Goal: Information Seeking & Learning: Find specific fact

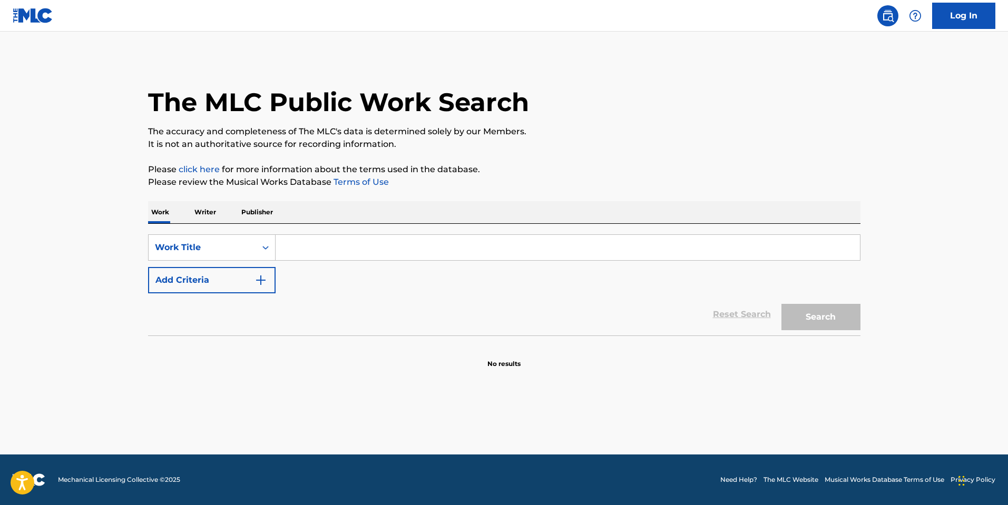
click at [430, 221] on div "Work Writer Publisher" at bounding box center [504, 212] width 713 height 22
click at [391, 250] on input "Search Form" at bounding box center [568, 247] width 585 height 25
type input "NO GOODBYES"
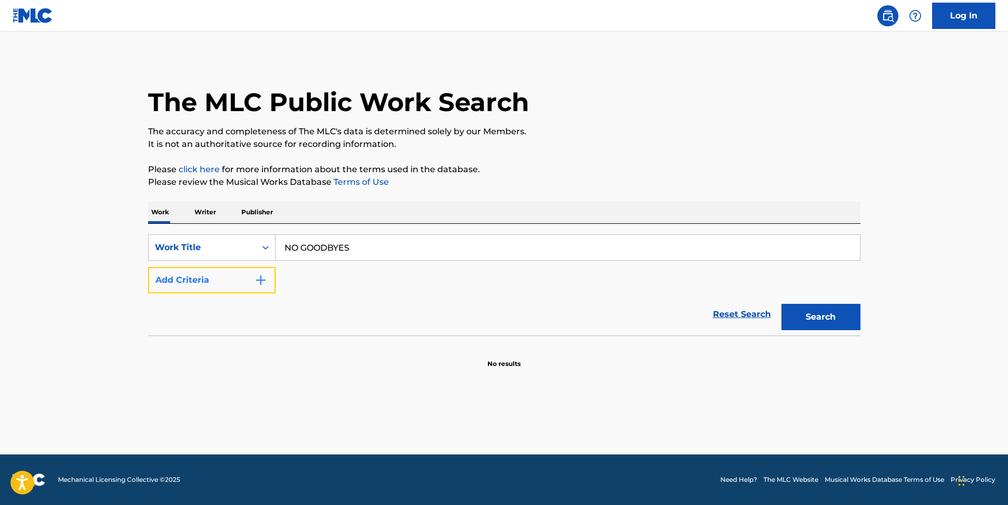
click at [204, 285] on button "Add Criteria" at bounding box center [212, 280] width 128 height 26
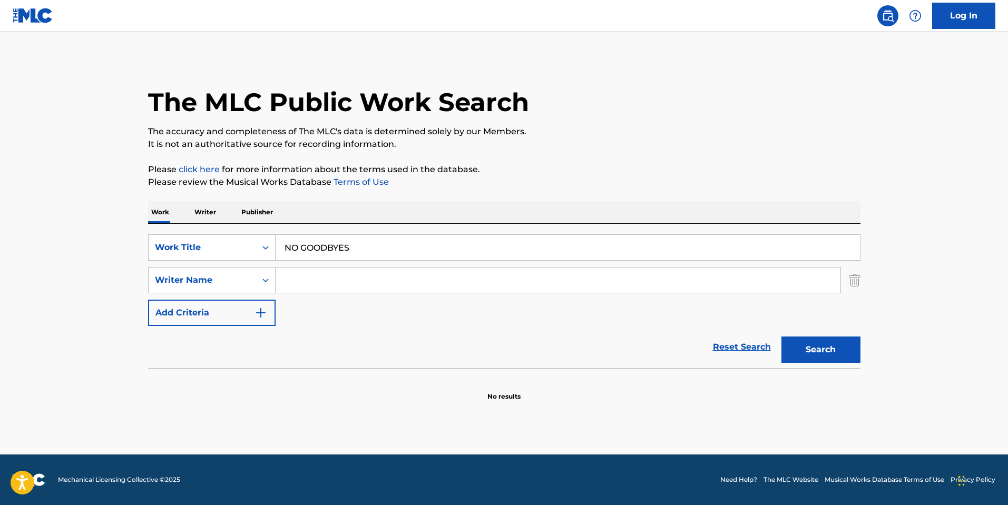
click at [327, 279] on input "Search Form" at bounding box center [558, 280] width 565 height 25
click at [782, 337] on button "Search" at bounding box center [821, 350] width 79 height 26
click at [307, 288] on input "TROZELL" at bounding box center [558, 280] width 565 height 25
type input "TROXELL"
click at [782, 337] on button "Search" at bounding box center [821, 350] width 79 height 26
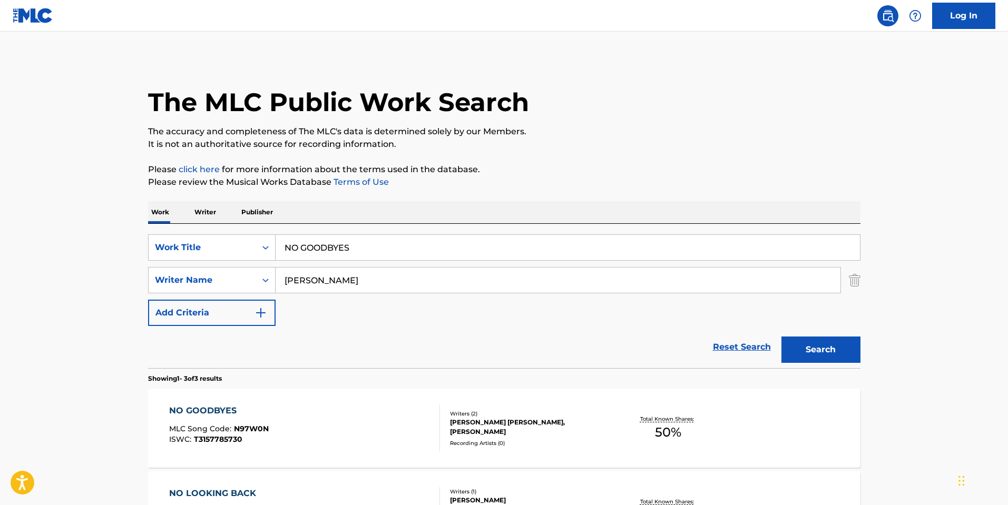
click at [411, 427] on div "NO GOODBYES MLC Song Code : N97W0N ISWC : T3157785730" at bounding box center [304, 428] width 271 height 47
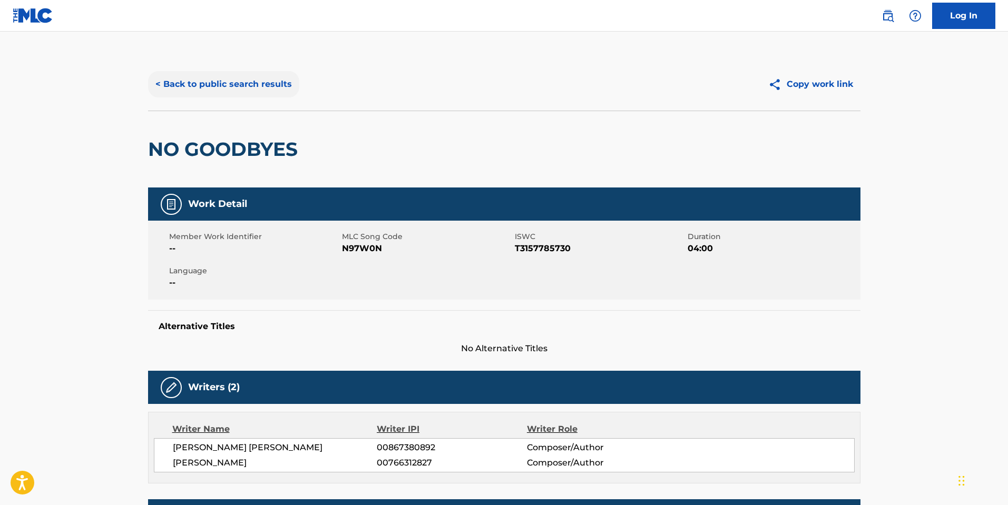
click at [267, 80] on button "< Back to public search results" at bounding box center [223, 84] width 151 height 26
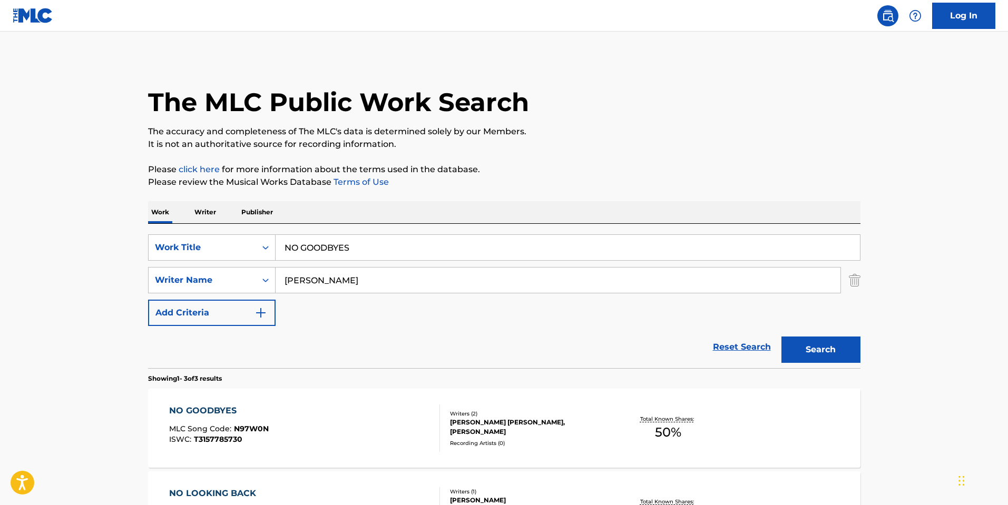
click at [305, 273] on input "TROXELL" at bounding box center [558, 280] width 565 height 25
click at [315, 242] on input "NO GOODBYES" at bounding box center [568, 247] width 585 height 25
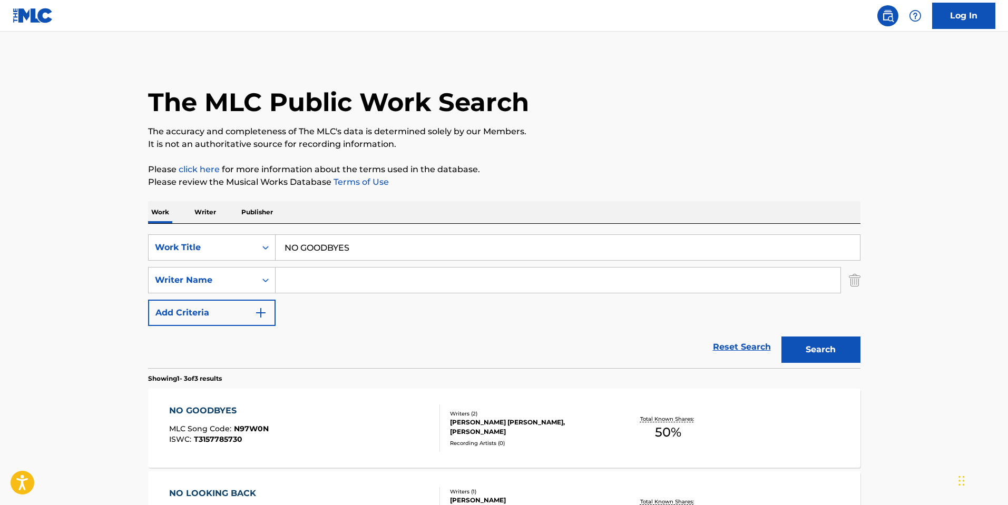
paste input "PERFECT FOR A MOMENT"
type input "PERFECT FOR A MOMENT"
click at [782, 337] on button "Search" at bounding box center [821, 350] width 79 height 26
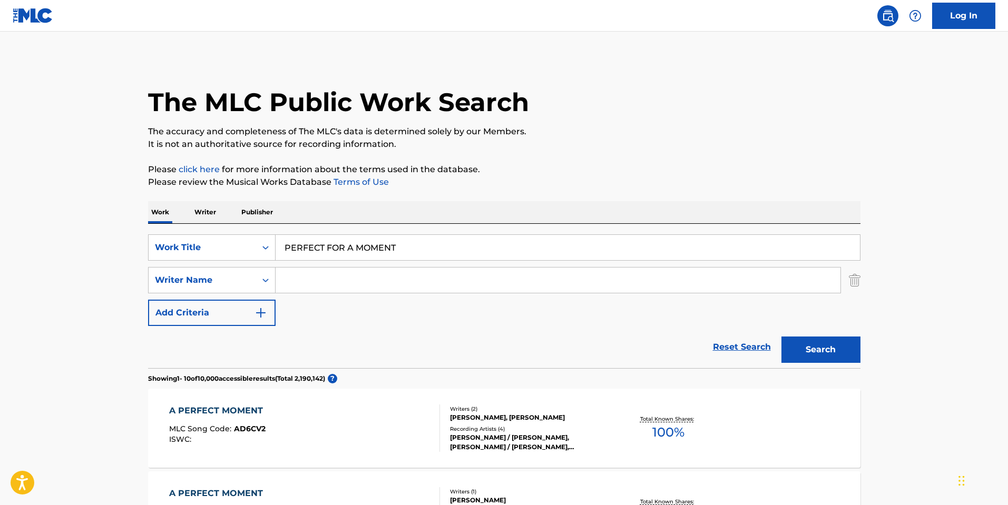
click at [383, 298] on div "SearchWithCriteria1e6a19d8-e1a5-44ef-8136-39a1a63d981b Work Title PERFECT FOR A…" at bounding box center [504, 281] width 713 height 92
click at [394, 288] on input "Search Form" at bounding box center [558, 280] width 565 height 25
type input "HENN"
click at [782, 337] on button "Search" at bounding box center [821, 350] width 79 height 26
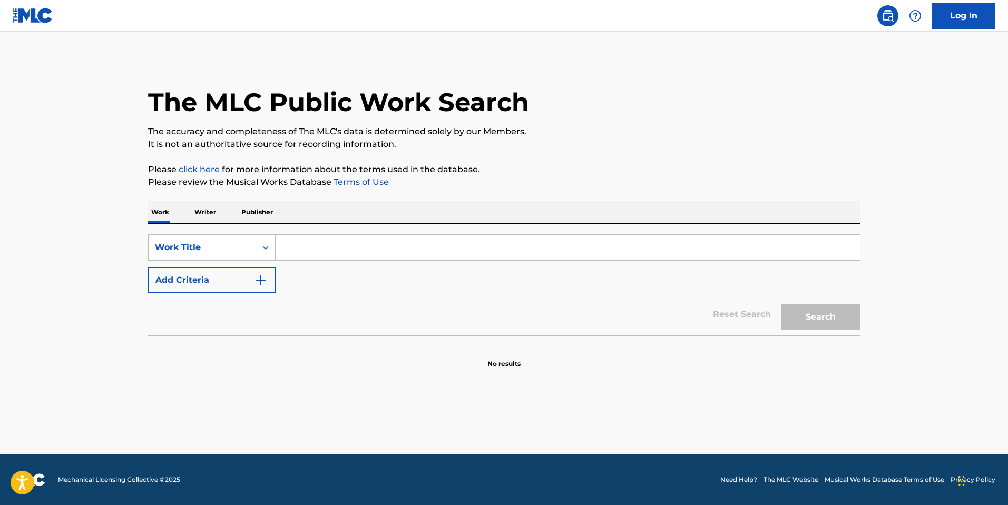
click at [416, 252] on input "Search Form" at bounding box center [568, 247] width 585 height 25
type input "OUT OF CLOCK"
click at [782, 304] on button "Search" at bounding box center [821, 317] width 79 height 26
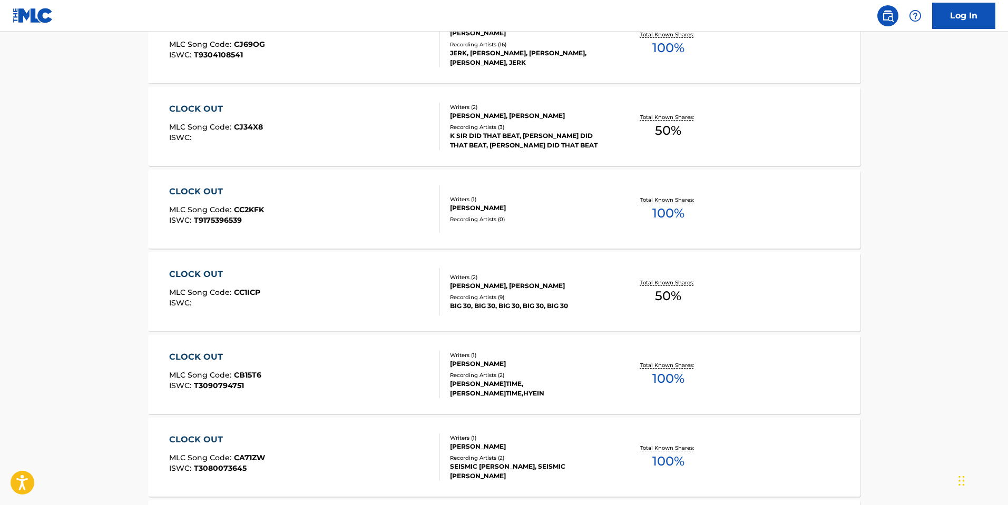
scroll to position [369, 0]
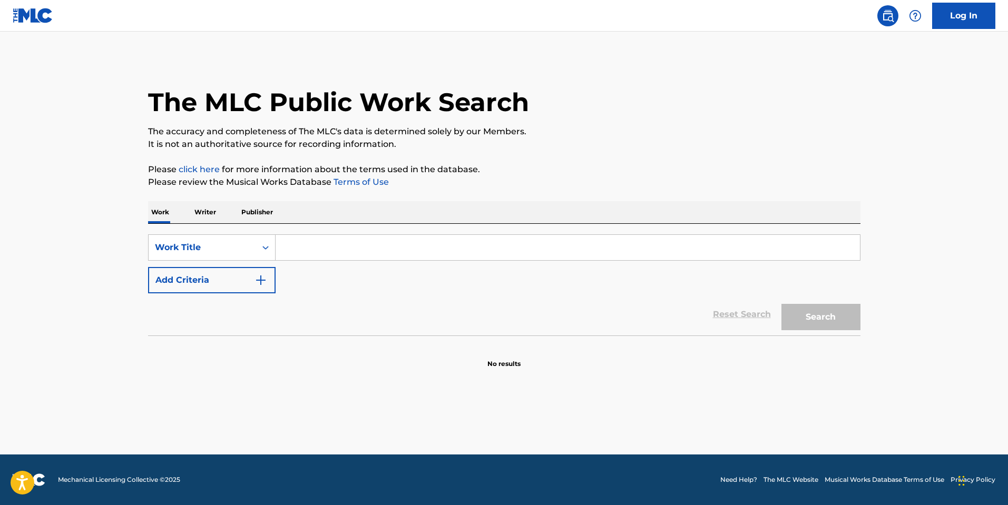
click at [432, 229] on div "SearchWithCriteria66e5fcb3-c864-46bb-a134-53c91d3b323b Work Title Add Criteria …" at bounding box center [504, 280] width 713 height 112
click at [399, 252] on input "Search Form" at bounding box center [568, 247] width 585 height 25
paste input "praise the day I die"
type input "praise the day I die"
click at [782, 304] on button "Search" at bounding box center [821, 317] width 79 height 26
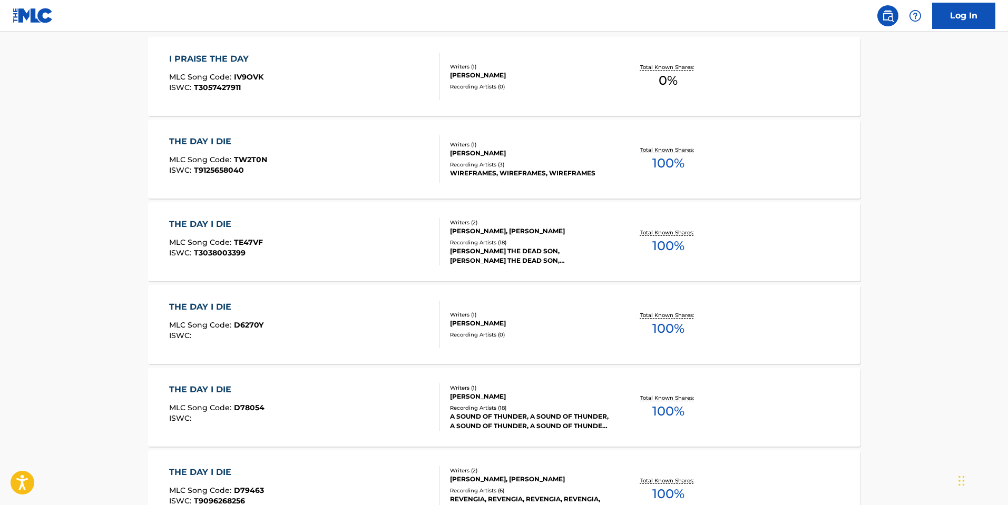
scroll to position [369, 0]
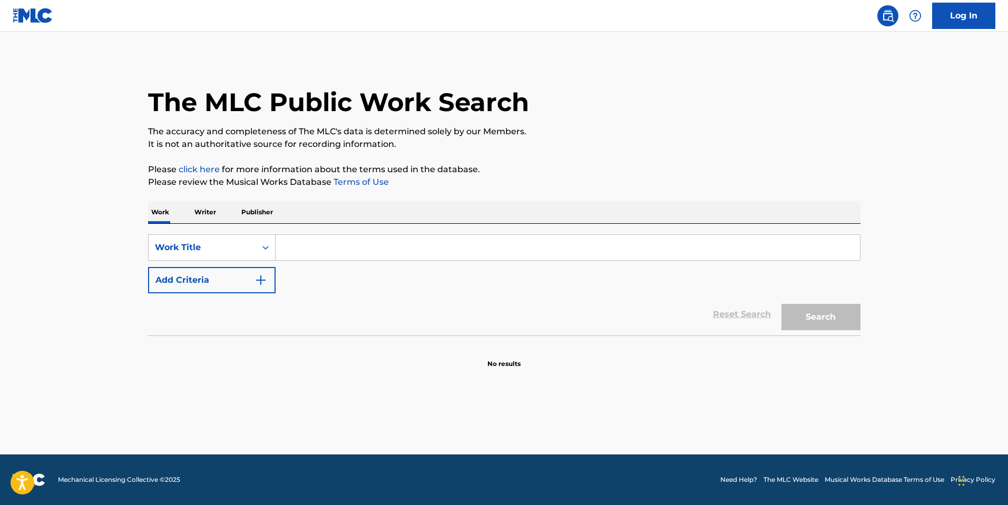
click at [378, 238] on input "Search Form" at bounding box center [568, 247] width 585 height 25
paste input "STOP BANGIN' MY LINE"
type input "STOP BANGIN' MY LINE"
click at [782, 304] on button "Search" at bounding box center [821, 317] width 79 height 26
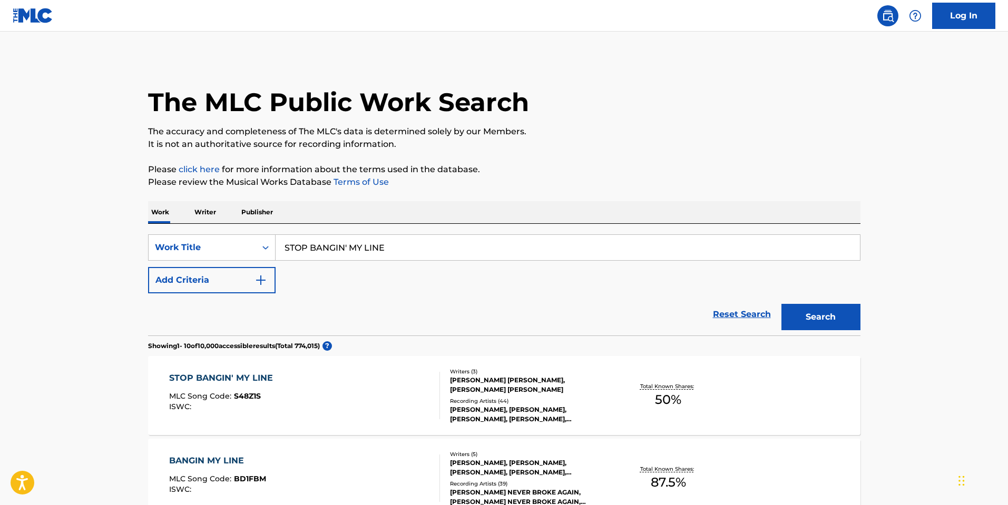
click at [354, 380] on div "STOP BANGIN' MY LINE MLC Song Code : S48Z1S ISWC :" at bounding box center [304, 395] width 271 height 47
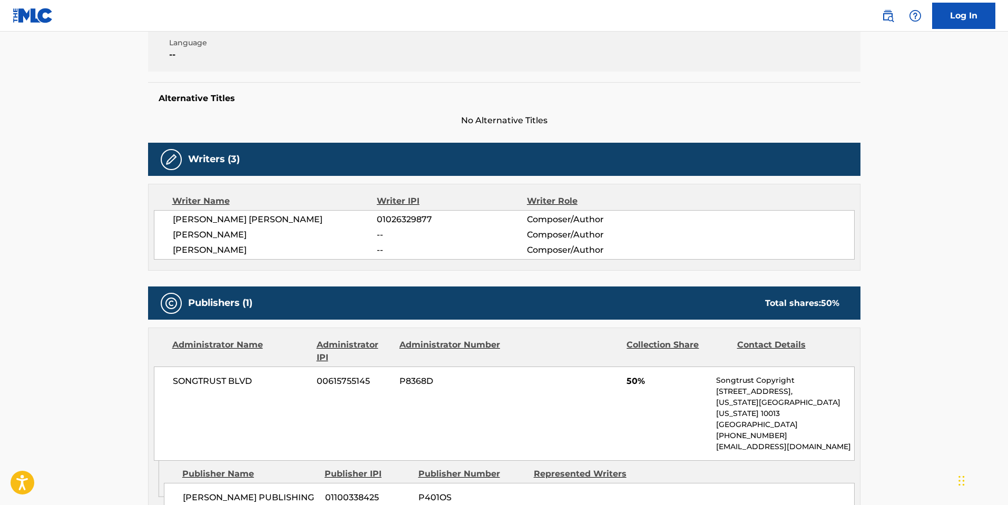
scroll to position [211, 0]
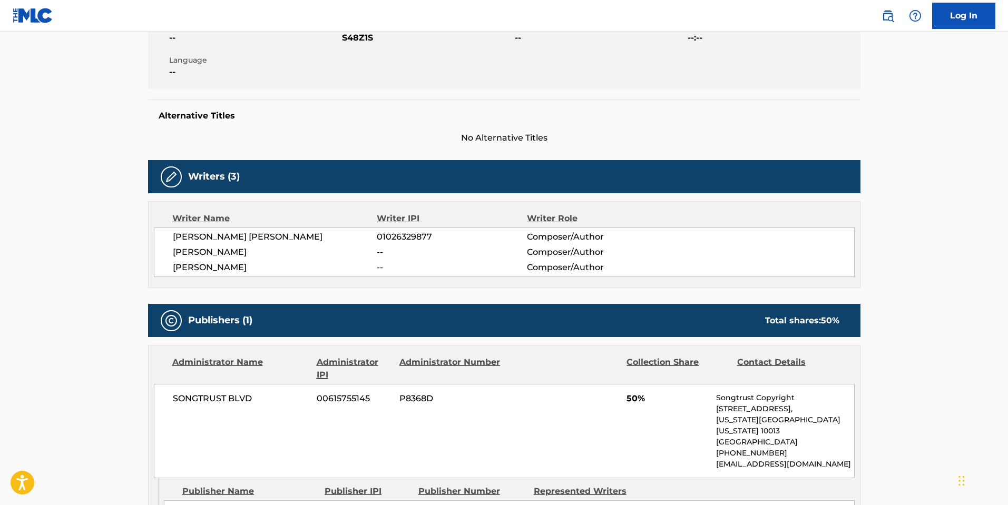
click at [227, 234] on span "[PERSON_NAME] [PERSON_NAME]" at bounding box center [275, 237] width 205 height 13
copy div "[PERSON_NAME] [PERSON_NAME]"
click at [250, 247] on span "[PERSON_NAME]" at bounding box center [275, 252] width 205 height 13
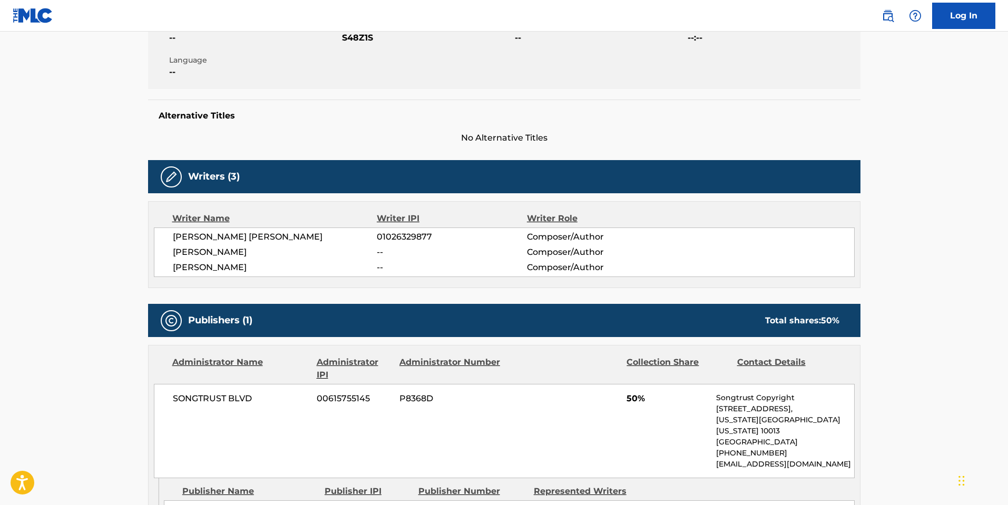
click at [250, 247] on span "[PERSON_NAME]" at bounding box center [275, 252] width 205 height 13
copy div "[PERSON_NAME]"
drag, startPoint x: 275, startPoint y: 299, endPoint x: 209, endPoint y: 253, distance: 80.6
click at [273, 297] on div "Work Detail Member Work Identifier -- MLC Song Code S48Z1S ISWC -- Duration --:…" at bounding box center [504, 453] width 713 height 952
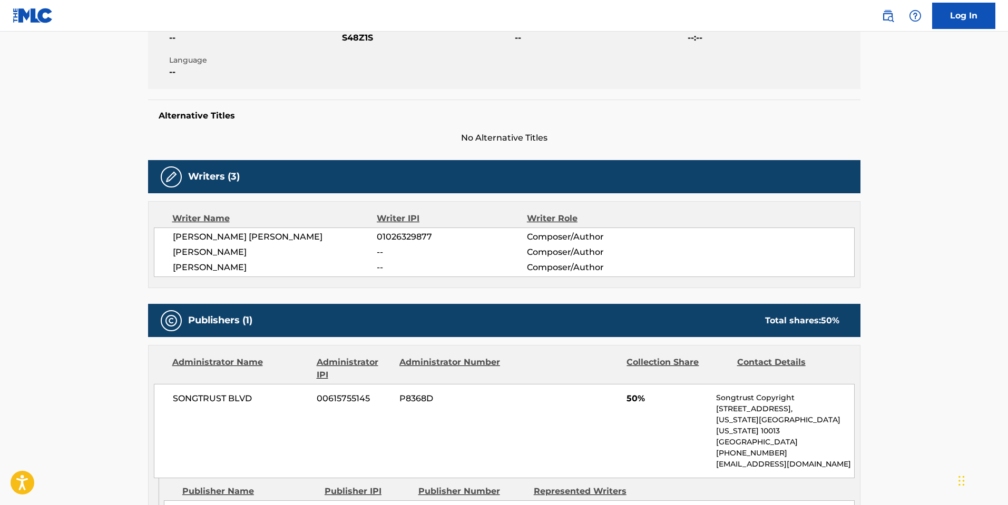
click at [199, 265] on span "[PERSON_NAME]" at bounding box center [275, 267] width 205 height 13
copy div "[PERSON_NAME]"
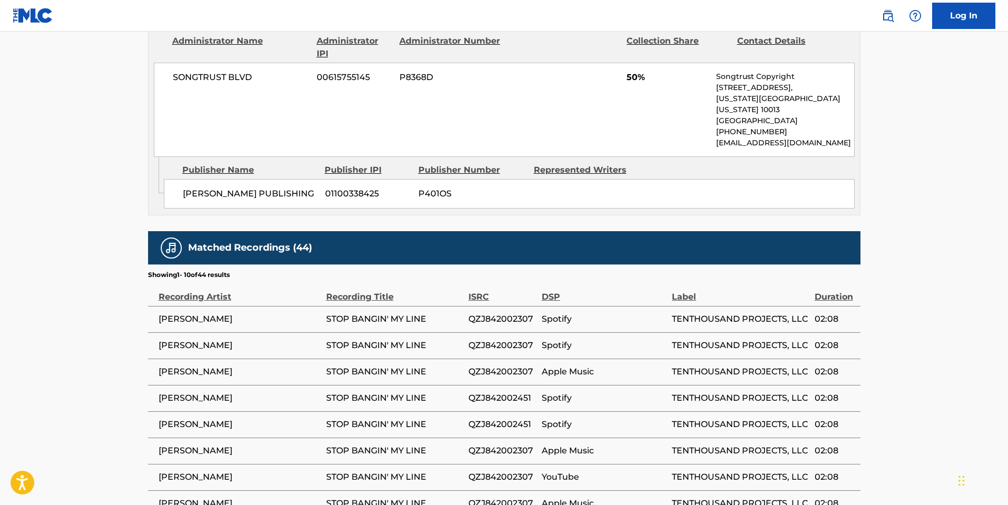
scroll to position [691, 0]
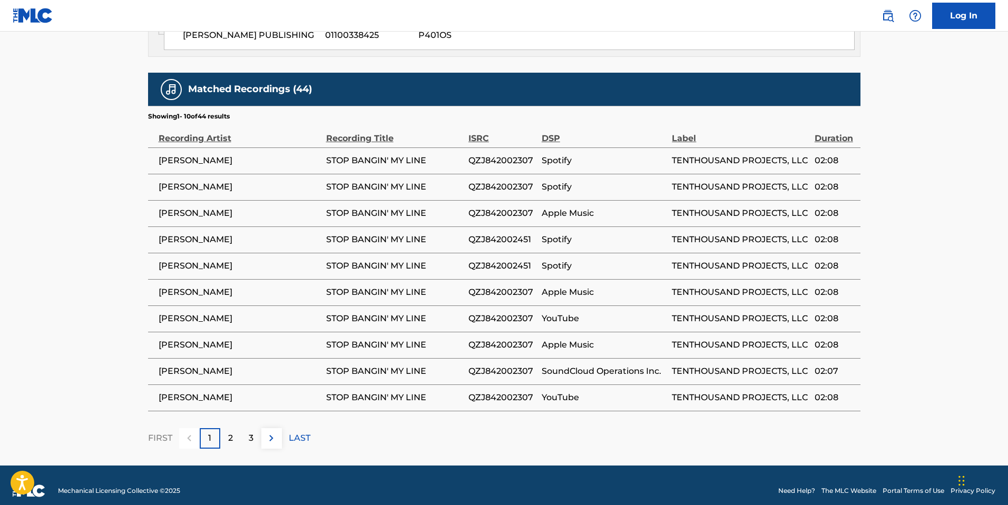
click at [529, 155] on span "QZJ842002307" at bounding box center [503, 160] width 68 height 13
click at [524, 154] on span "QZJ842002307" at bounding box center [503, 160] width 68 height 13
copy span "QZJ842002307"
